Goal: Task Accomplishment & Management: Manage account settings

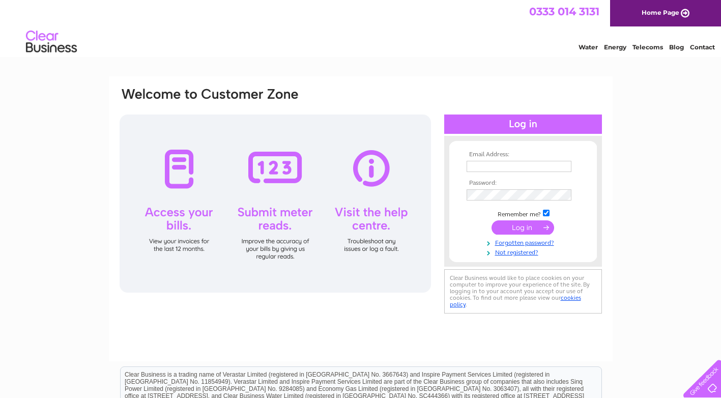
type input "[PERSON_NAME][EMAIL_ADDRESS][DOMAIN_NAME]"
click at [524, 228] on input "submit" at bounding box center [523, 227] width 63 height 14
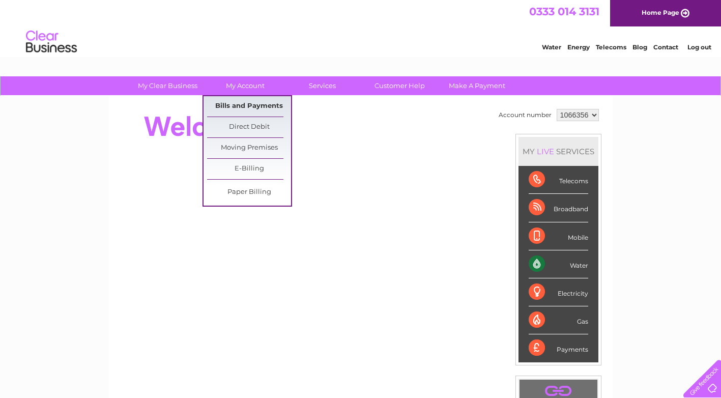
click at [254, 104] on link "Bills and Payments" at bounding box center [249, 106] width 84 height 20
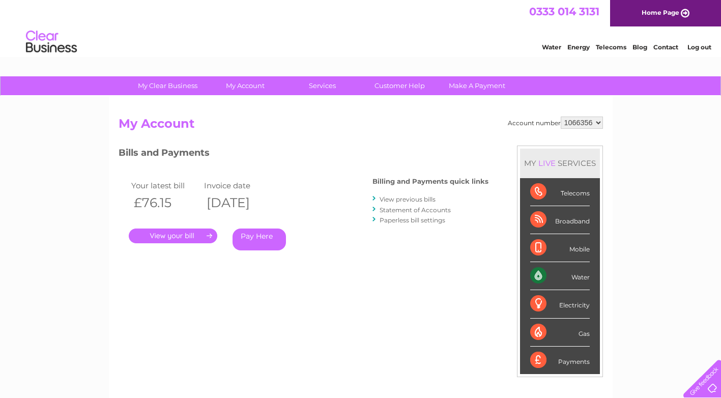
click at [186, 234] on link "." at bounding box center [173, 236] width 89 height 15
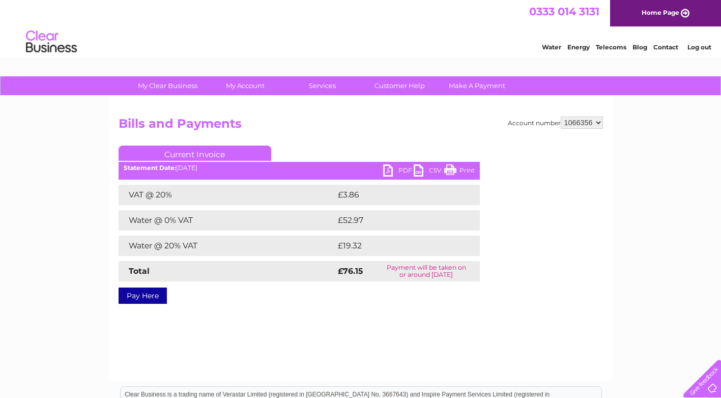
click at [394, 173] on link "PDF" at bounding box center [398, 171] width 31 height 15
